Goal: Information Seeking & Learning: Learn about a topic

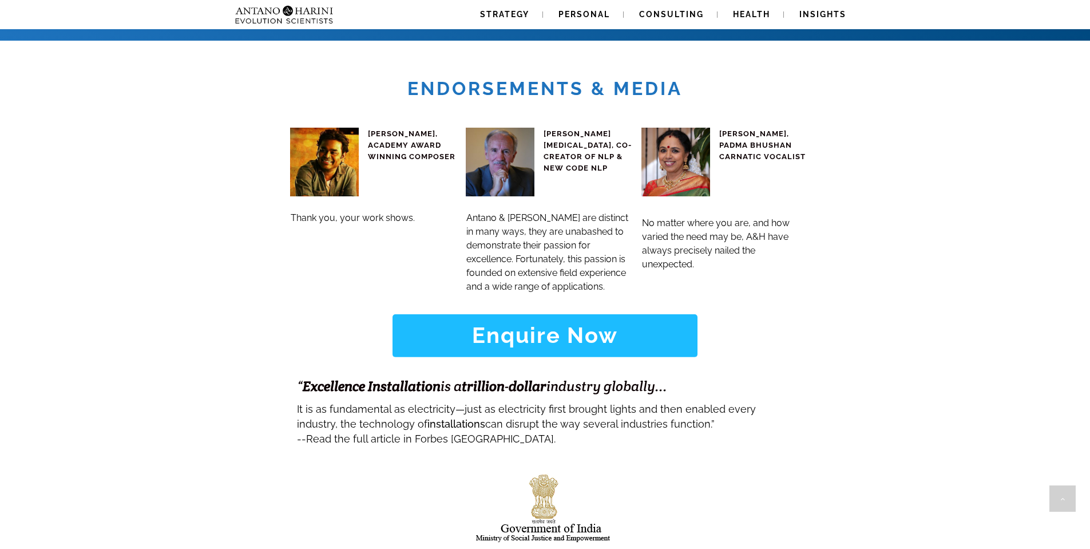
scroll to position [4790, 0]
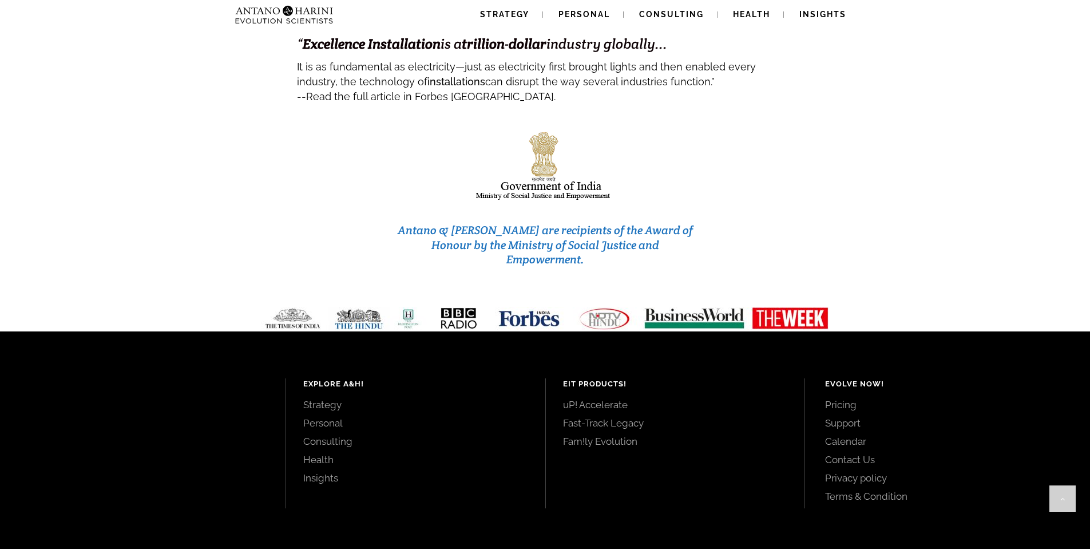
click at [842, 398] on link "Pricing" at bounding box center [944, 404] width 239 height 13
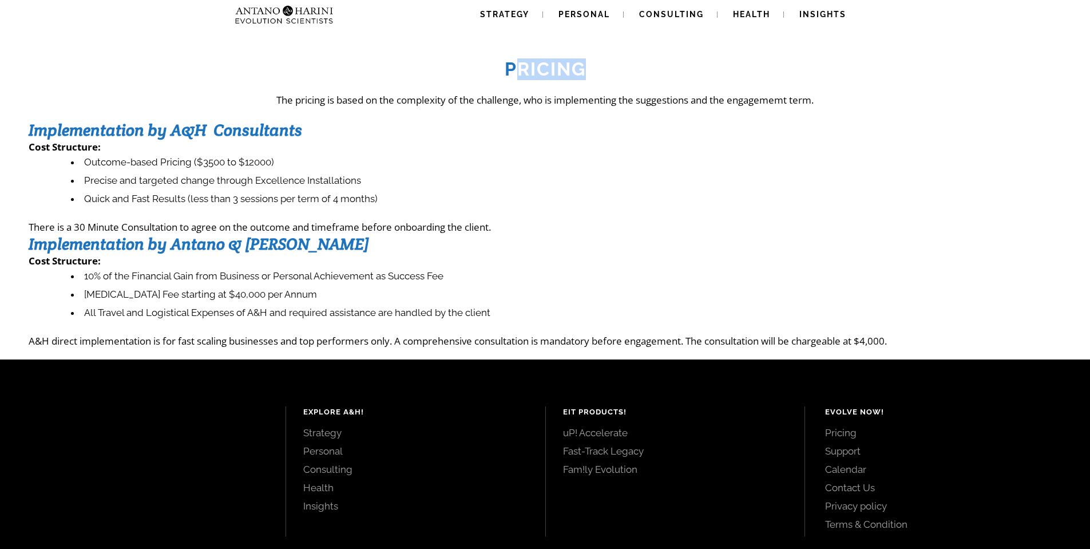
drag, startPoint x: 517, startPoint y: 74, endPoint x: 650, endPoint y: 72, distance: 133.4
click at [650, 72] on h2 "Pricing" at bounding box center [545, 69] width 1033 height 22
click at [646, 72] on h2 "Pricing" at bounding box center [545, 69] width 1033 height 22
click at [639, 65] on h2 "Pricing" at bounding box center [545, 69] width 1033 height 22
